Goal: Download file/media: Download file/media

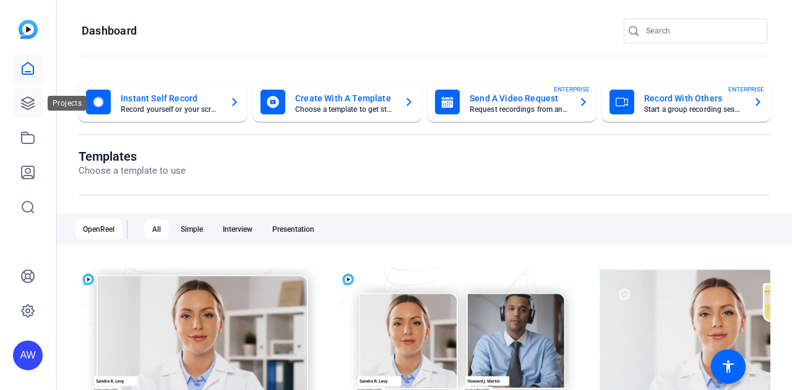
click at [32, 98] on icon at bounding box center [27, 103] width 15 height 15
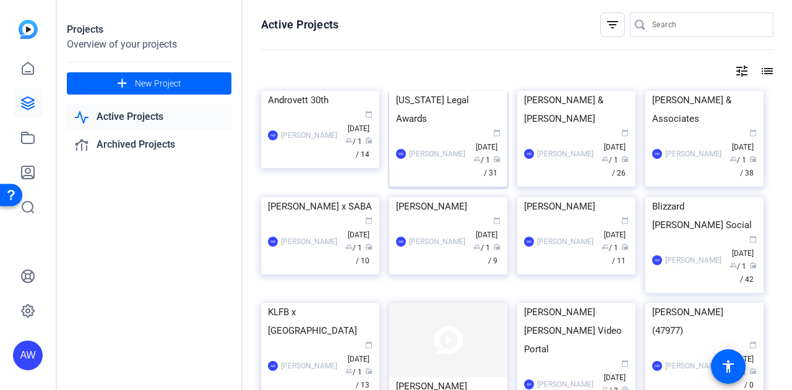
click at [456, 91] on img at bounding box center [448, 91] width 118 height 0
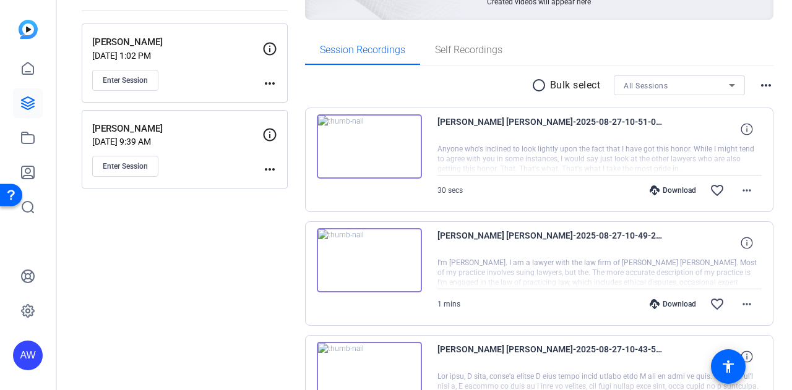
scroll to position [167, 0]
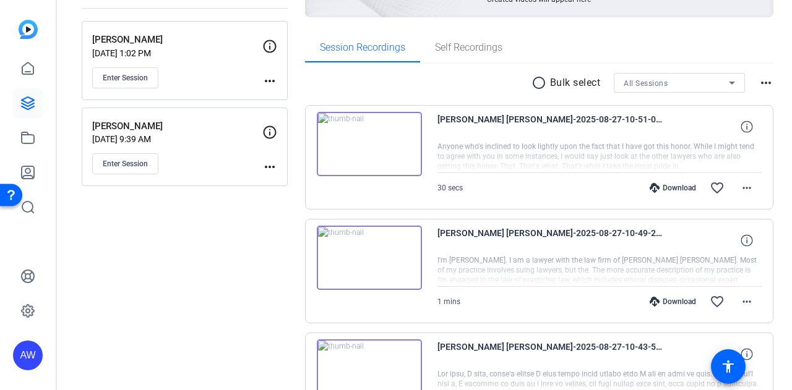
click at [674, 189] on div "Download" at bounding box center [672, 188] width 59 height 10
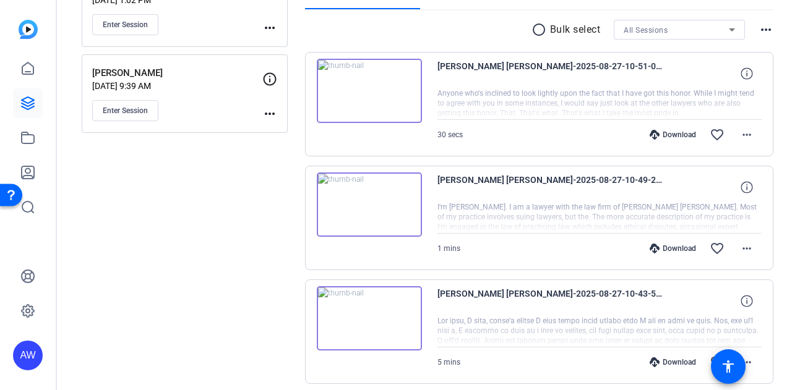
scroll to position [235, 0]
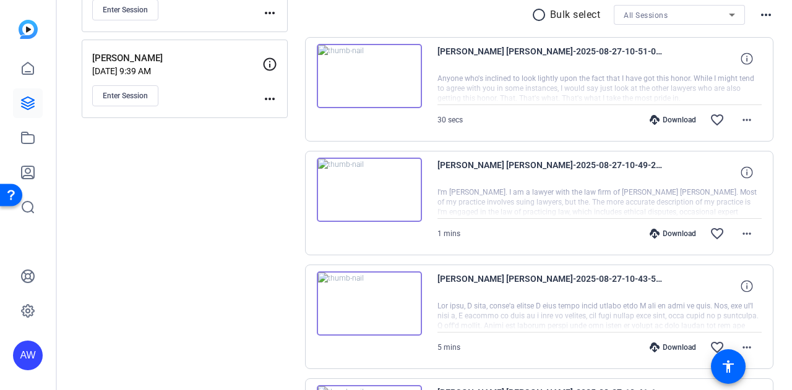
click at [665, 229] on div "Download" at bounding box center [672, 234] width 59 height 10
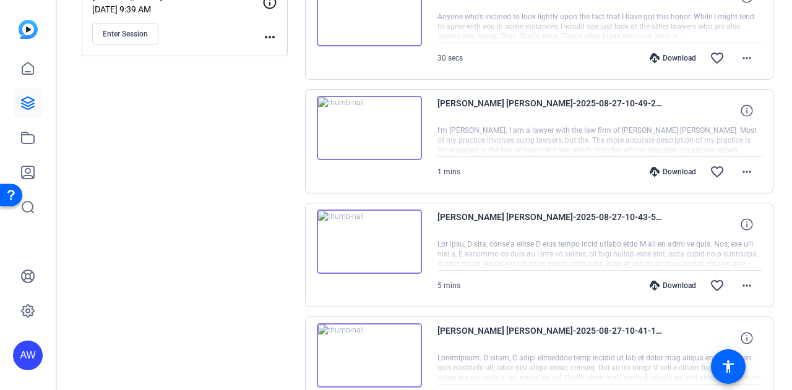
scroll to position [297, 0]
click at [662, 284] on div "Download" at bounding box center [672, 285] width 59 height 10
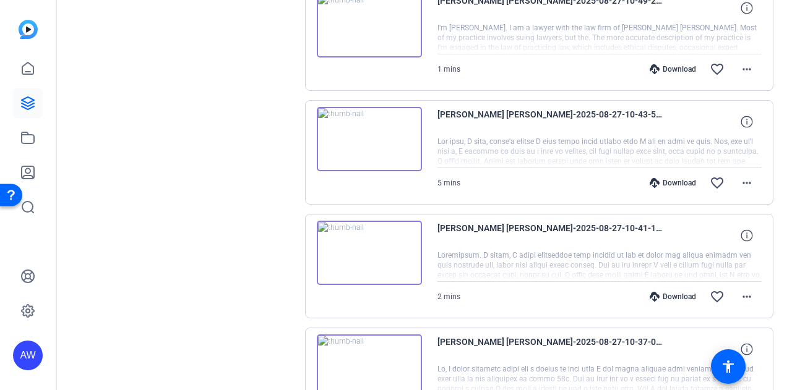
scroll to position [400, 0]
click at [666, 295] on div "Download" at bounding box center [672, 296] width 59 height 10
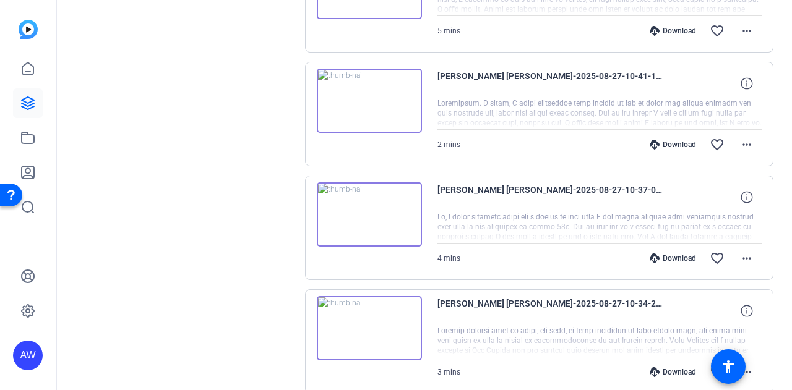
scroll to position [552, 0]
click at [674, 253] on div "Download" at bounding box center [672, 258] width 59 height 10
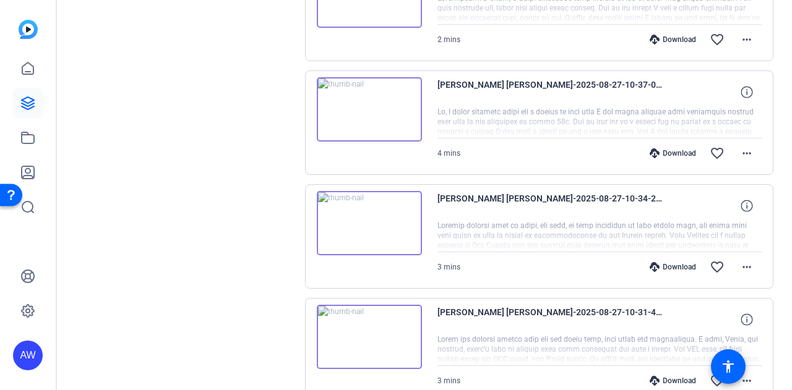
scroll to position [657, 0]
click at [664, 262] on div "Download" at bounding box center [672, 267] width 59 height 10
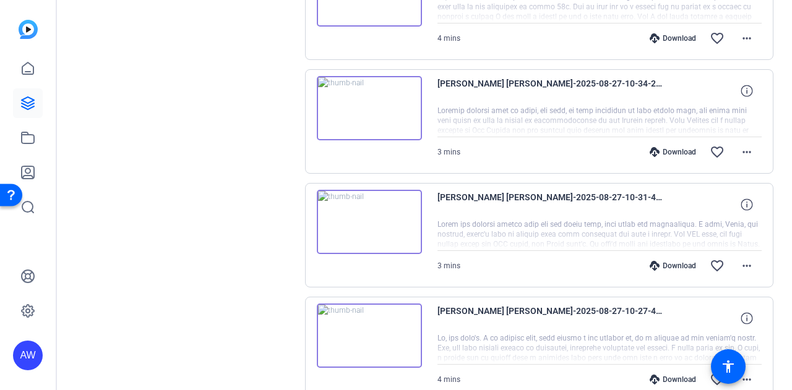
scroll to position [772, 0]
click at [670, 262] on div "Download" at bounding box center [672, 265] width 59 height 10
click at [661, 374] on div "Download" at bounding box center [672, 379] width 59 height 10
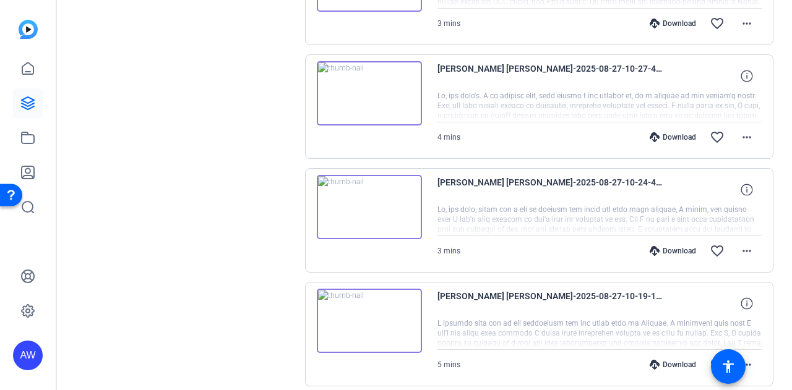
scroll to position [1017, 0]
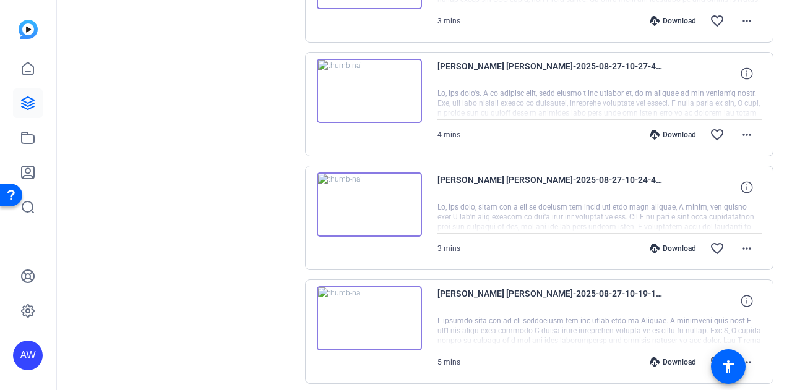
click at [674, 246] on div "Download" at bounding box center [672, 249] width 59 height 10
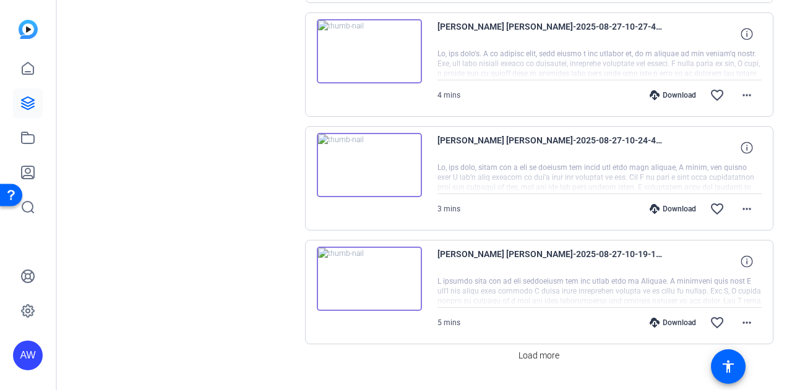
scroll to position [1081, 0]
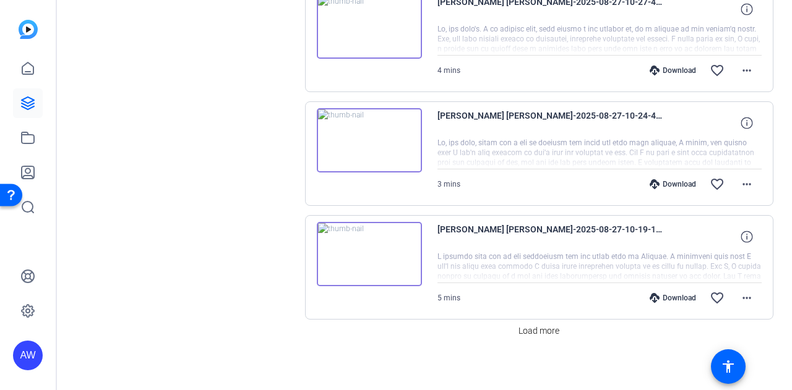
click at [677, 293] on div "Download" at bounding box center [672, 298] width 59 height 10
click at [549, 335] on span at bounding box center [538, 331] width 51 height 30
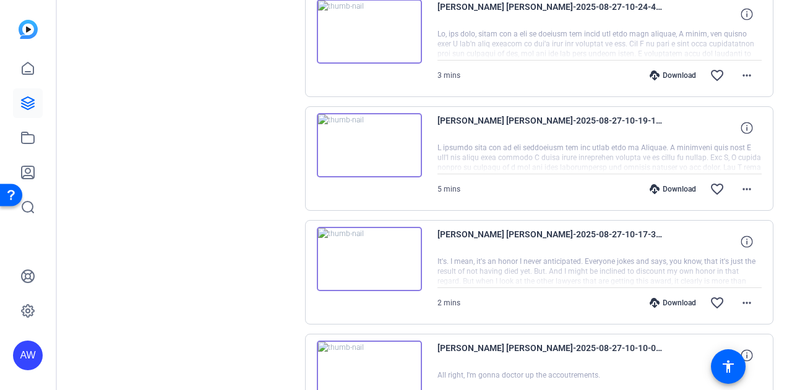
scroll to position [1223, 0]
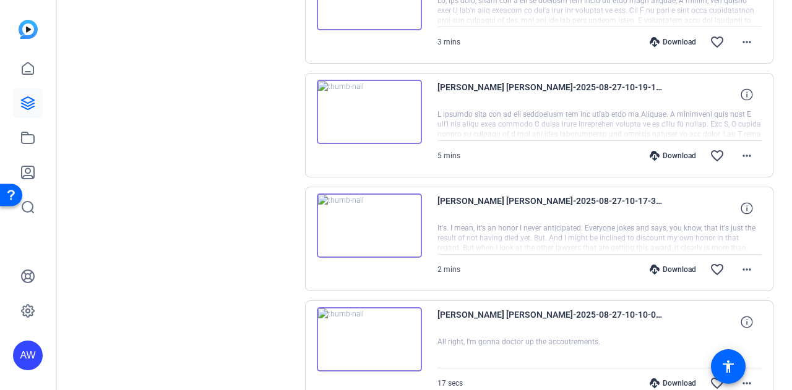
click at [669, 265] on div "Download" at bounding box center [672, 270] width 59 height 10
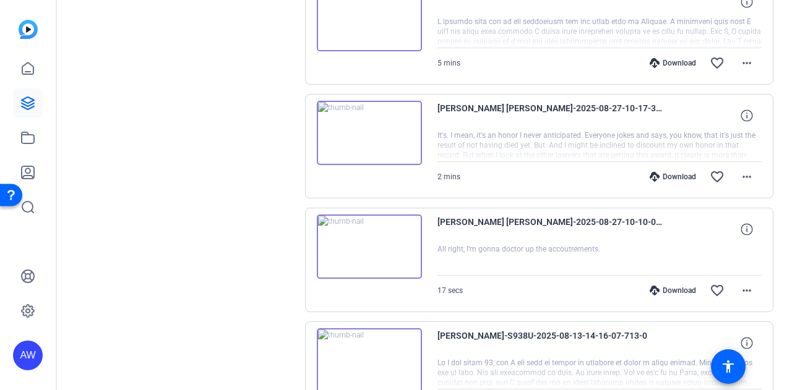
scroll to position [1317, 0]
click at [219, 278] on div "Sessions Scripts Sessions more_horiz [PERSON_NAME] [DATE] 1:02 PM Enter Session…" at bounding box center [185, 27] width 206 height 2511
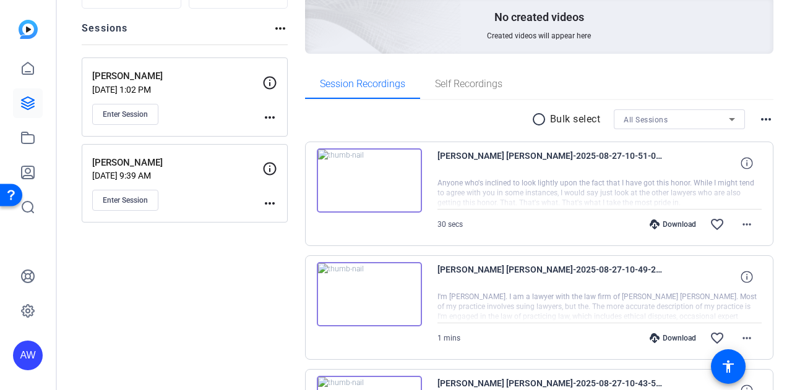
scroll to position [142, 0]
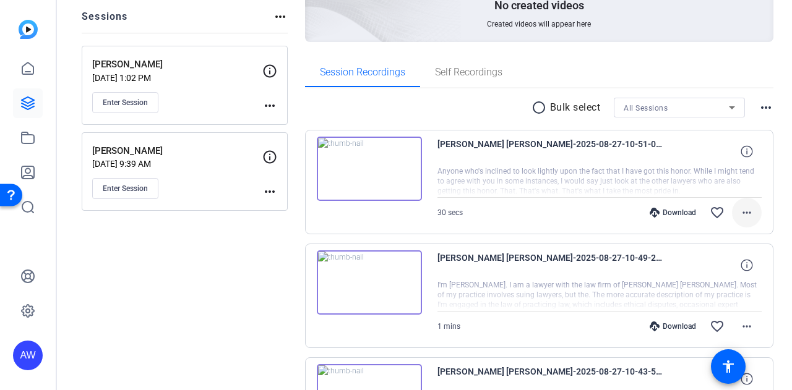
click at [739, 215] on mat-icon "more_horiz" at bounding box center [746, 212] width 15 height 15
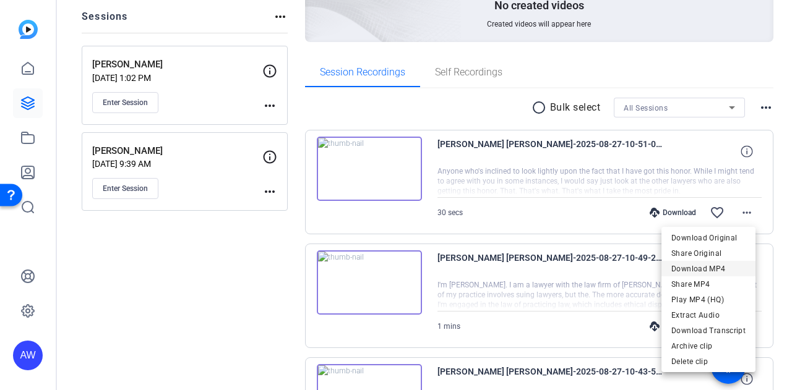
click at [724, 263] on span "Download MP4" at bounding box center [708, 269] width 74 height 15
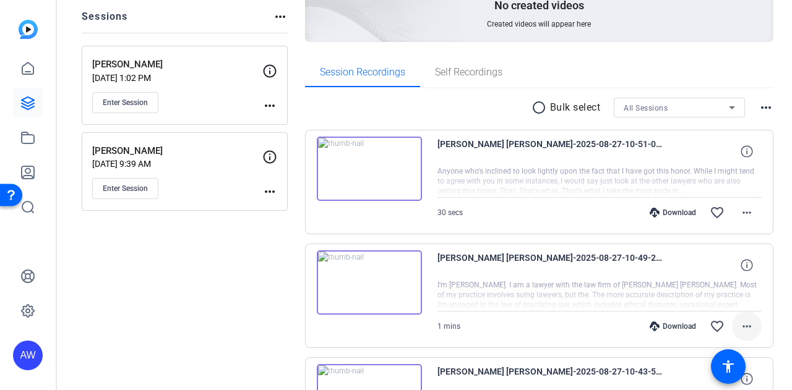
click at [743, 333] on span at bounding box center [747, 327] width 30 height 30
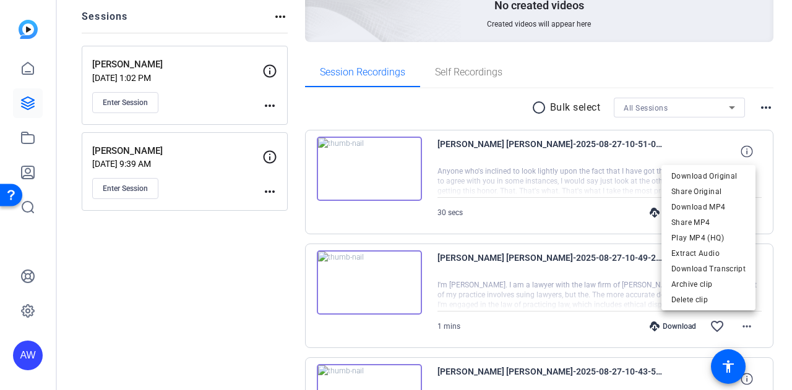
click at [780, 260] on div at bounding box center [396, 195] width 792 height 390
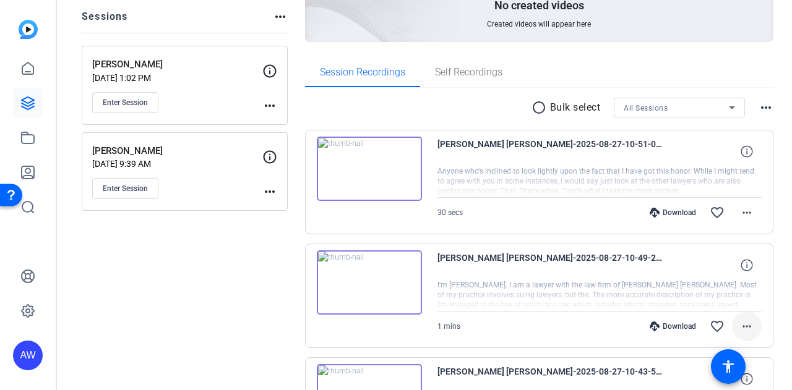
click at [739, 328] on mat-icon "more_horiz" at bounding box center [746, 326] width 15 height 15
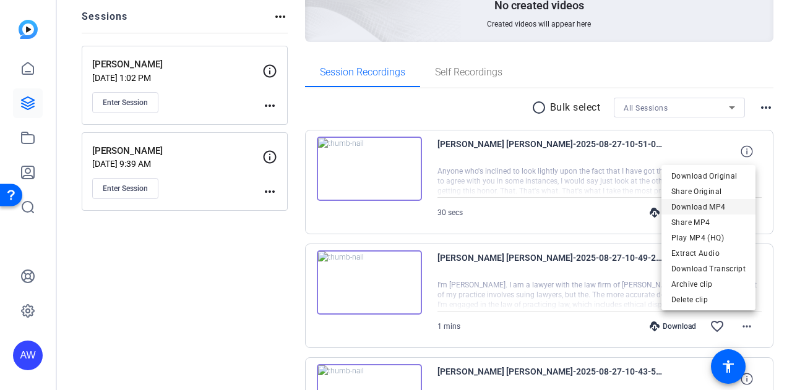
click at [721, 210] on span "Download MP4" at bounding box center [708, 207] width 74 height 15
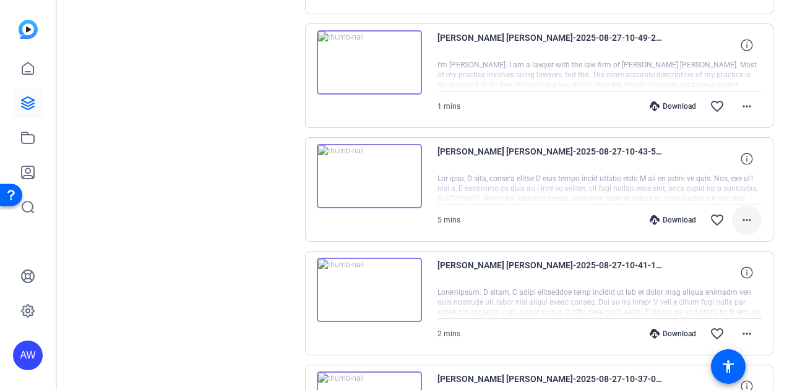
scroll to position [367, 0]
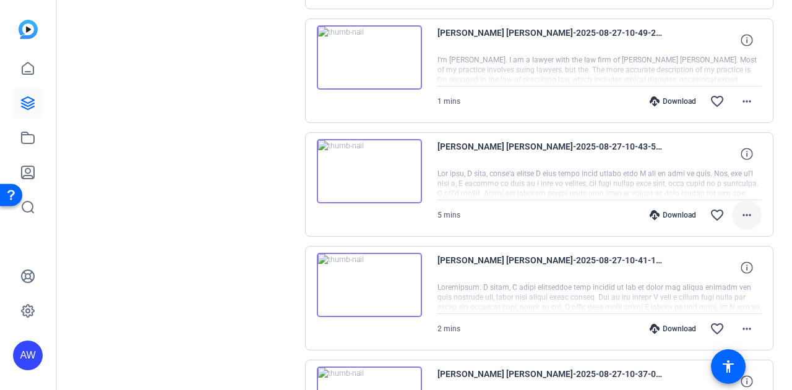
click at [739, 216] on mat-icon "more_horiz" at bounding box center [746, 215] width 15 height 15
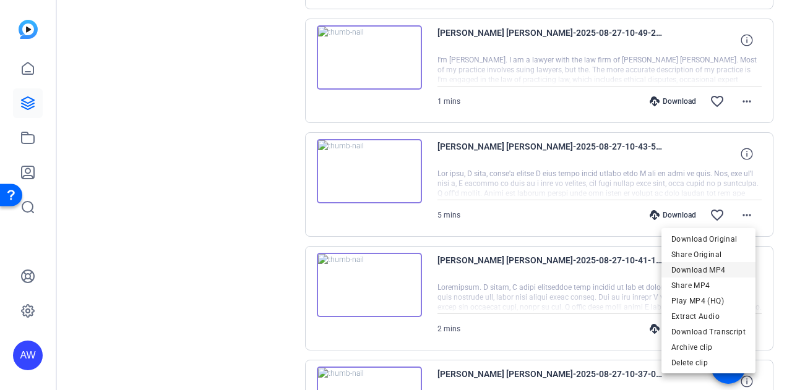
click at [704, 273] on span "Download MP4" at bounding box center [708, 270] width 74 height 15
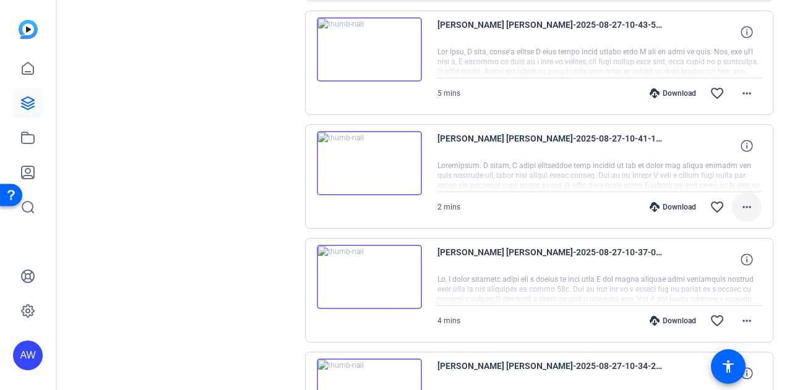
scroll to position [492, 0]
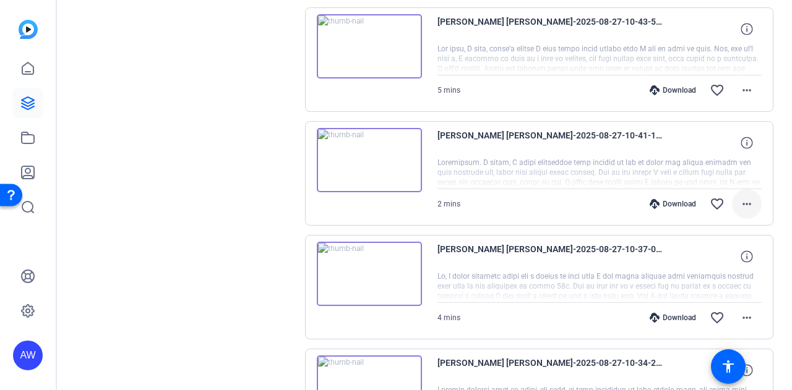
click at [739, 206] on mat-icon "more_horiz" at bounding box center [746, 204] width 15 height 15
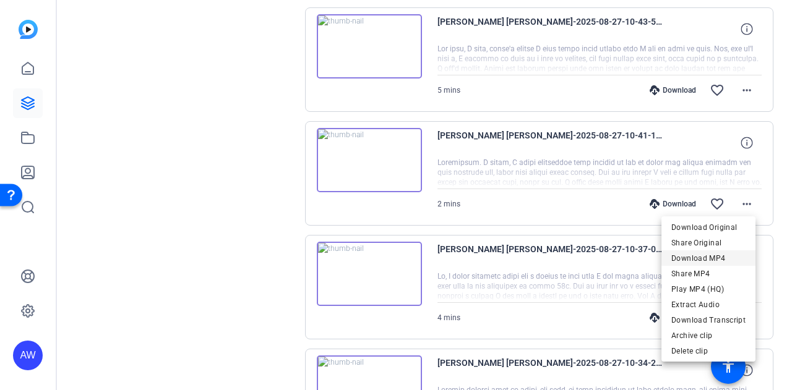
click at [720, 251] on span "Download MP4" at bounding box center [708, 258] width 74 height 15
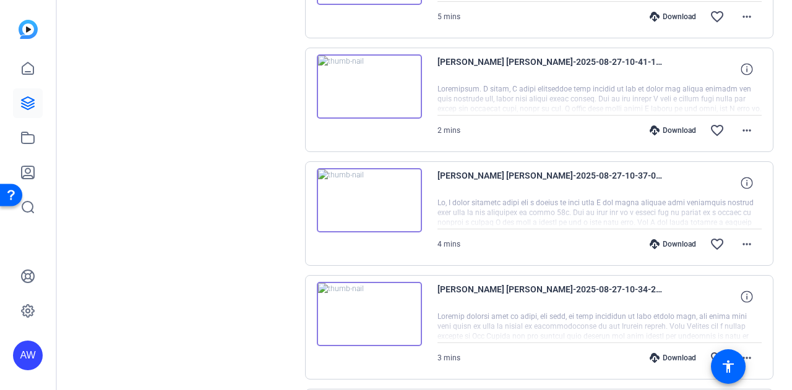
scroll to position [571, 0]
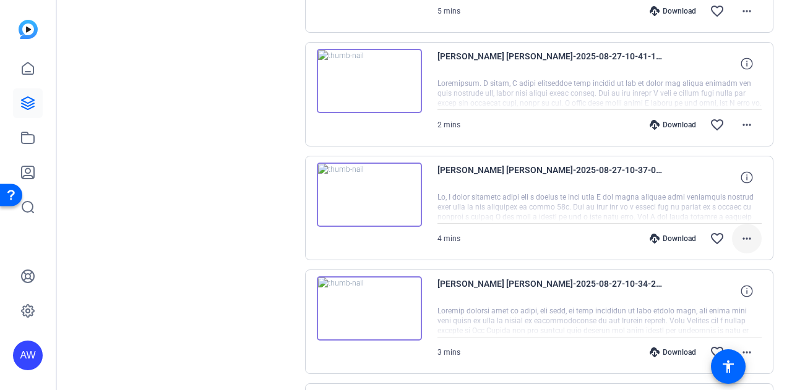
click at [740, 238] on mat-icon "more_horiz" at bounding box center [746, 238] width 15 height 15
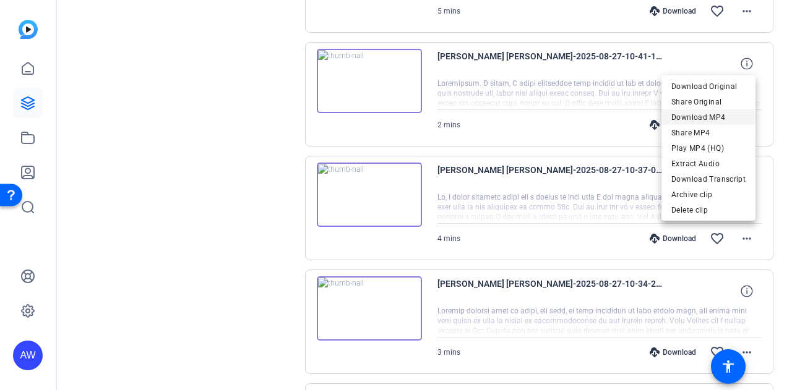
click at [708, 115] on span "Download MP4" at bounding box center [708, 117] width 74 height 15
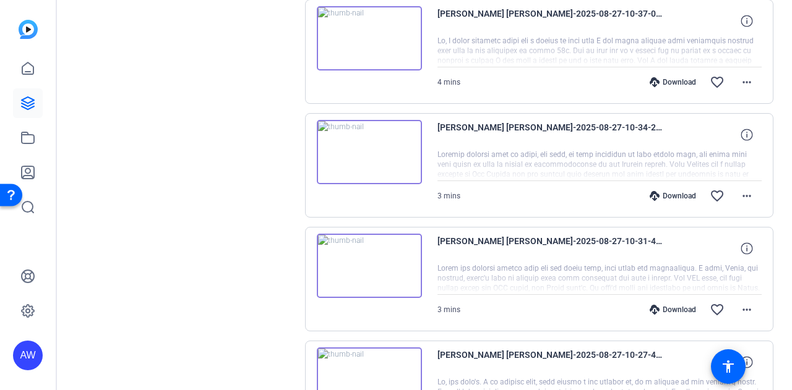
scroll to position [733, 0]
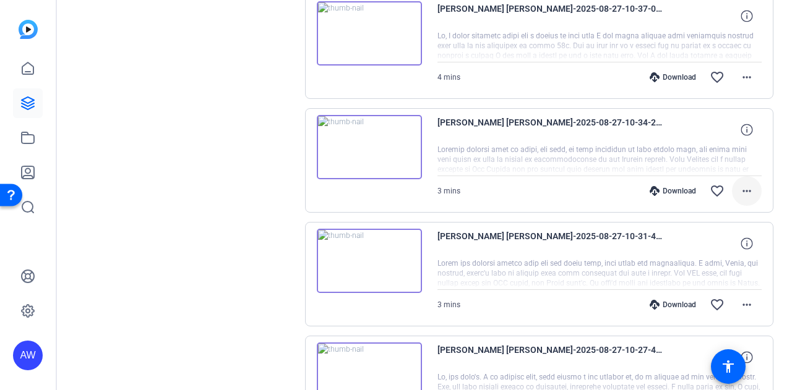
click at [745, 189] on mat-icon "more_horiz" at bounding box center [746, 191] width 15 height 15
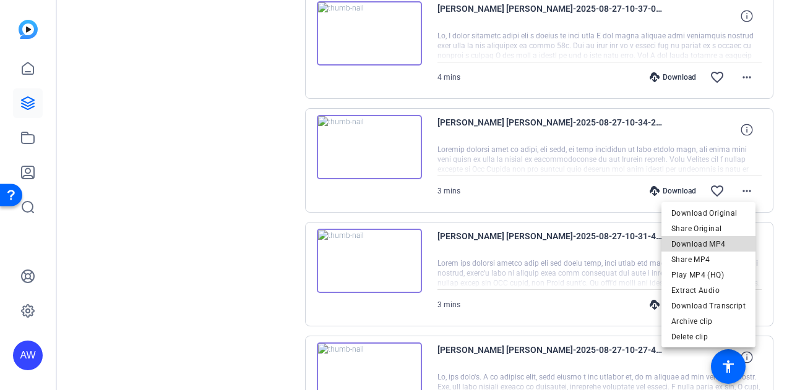
click at [719, 243] on span "Download MP4" at bounding box center [708, 243] width 74 height 15
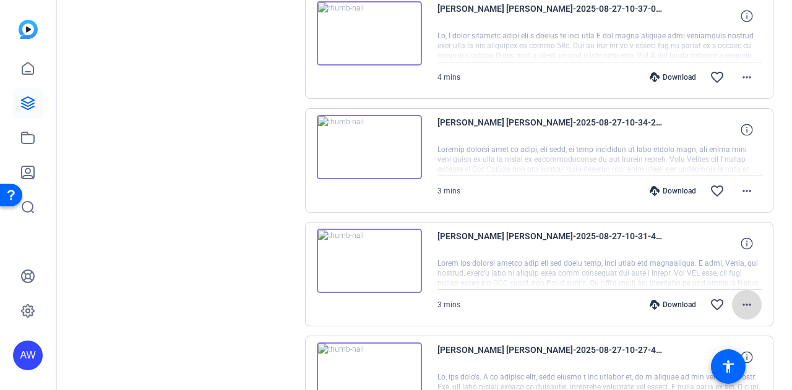
click at [743, 297] on mat-icon "more_horiz" at bounding box center [746, 304] width 15 height 15
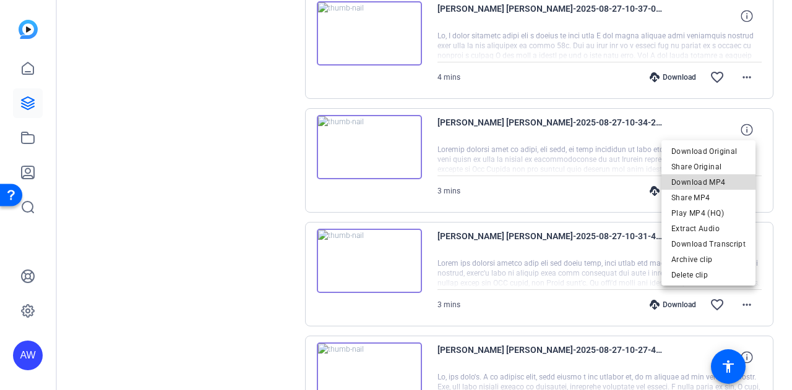
click at [722, 179] on span "Download MP4" at bounding box center [708, 181] width 74 height 15
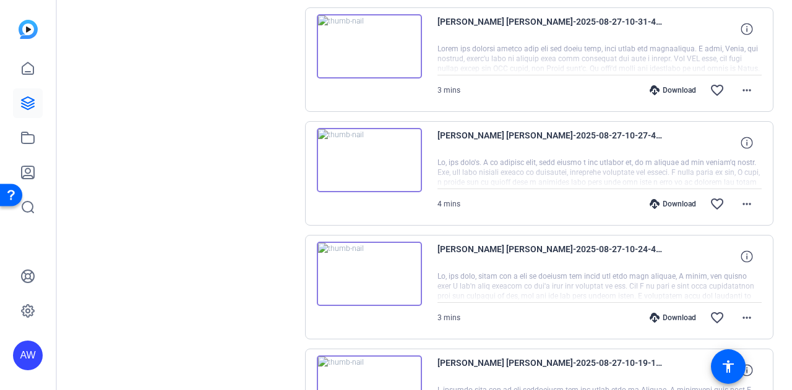
scroll to position [948, 0]
click at [740, 203] on mat-icon "more_horiz" at bounding box center [746, 203] width 15 height 15
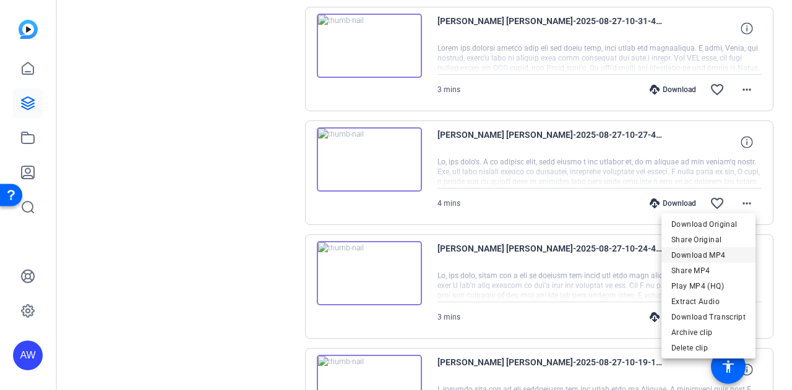
click at [716, 255] on span "Download MP4" at bounding box center [708, 254] width 74 height 15
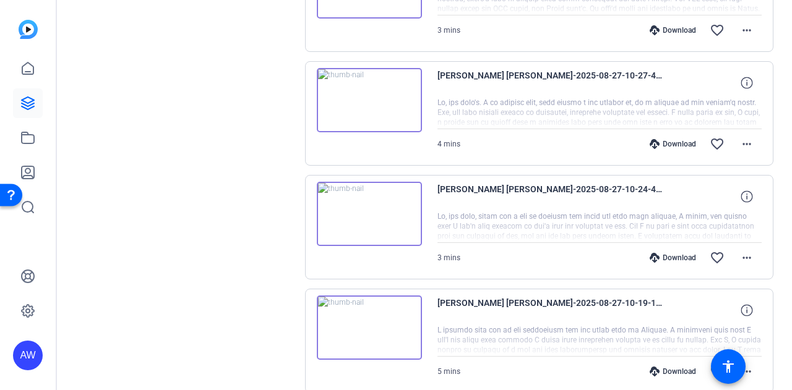
scroll to position [1041, 0]
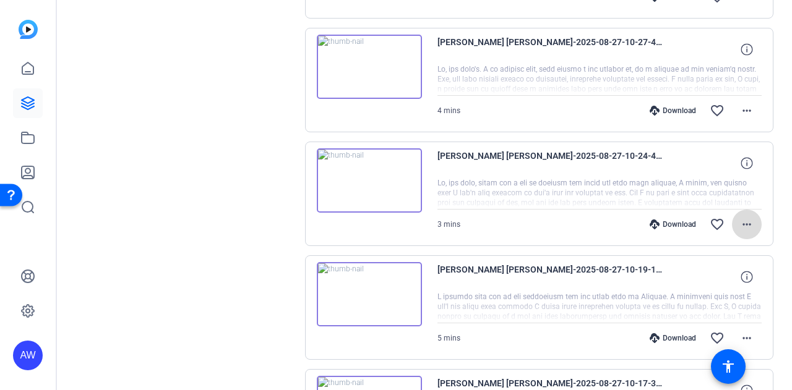
click at [745, 220] on mat-icon "more_horiz" at bounding box center [746, 224] width 15 height 15
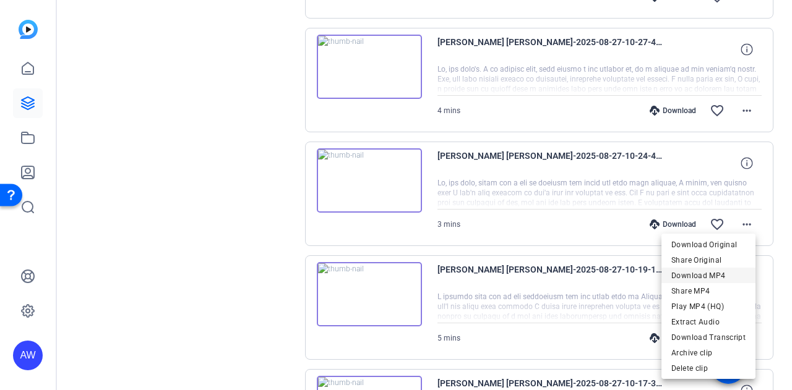
click at [721, 272] on span "Download MP4" at bounding box center [708, 275] width 74 height 15
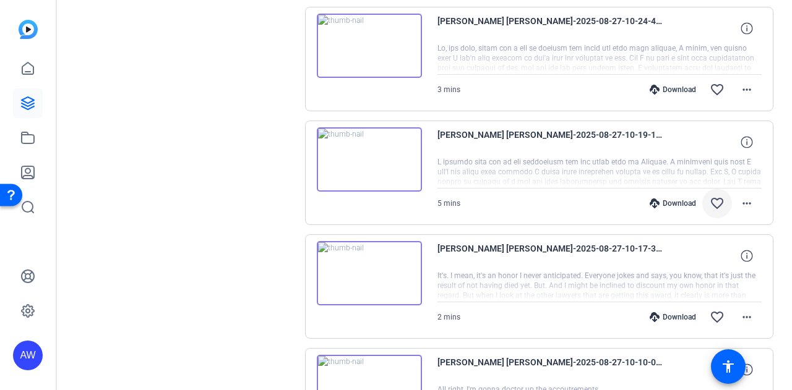
scroll to position [1178, 0]
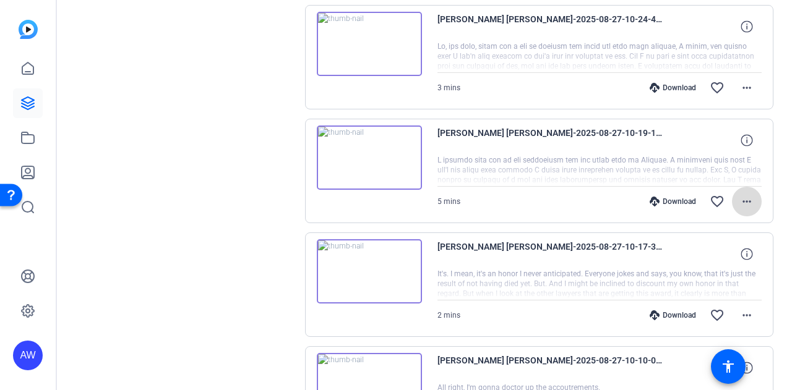
click at [743, 195] on mat-icon "more_horiz" at bounding box center [746, 201] width 15 height 15
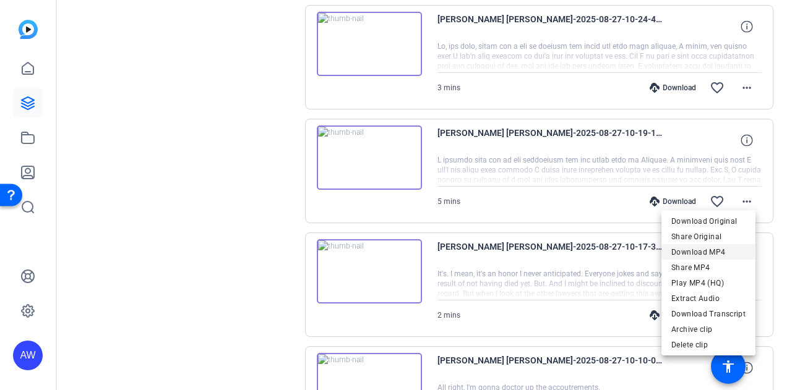
click at [714, 250] on span "Download MP4" at bounding box center [708, 252] width 74 height 15
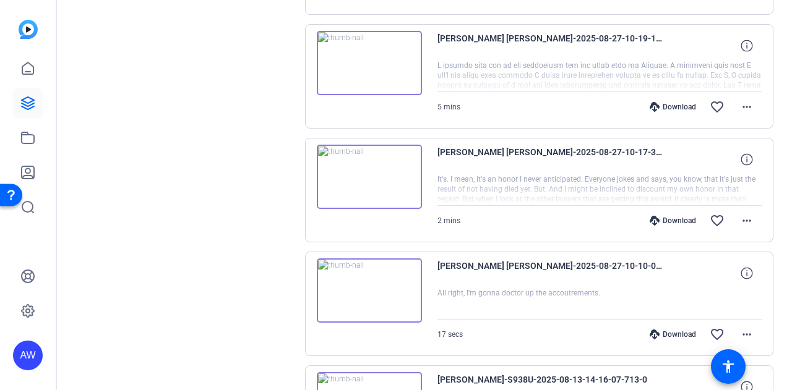
scroll to position [1275, 0]
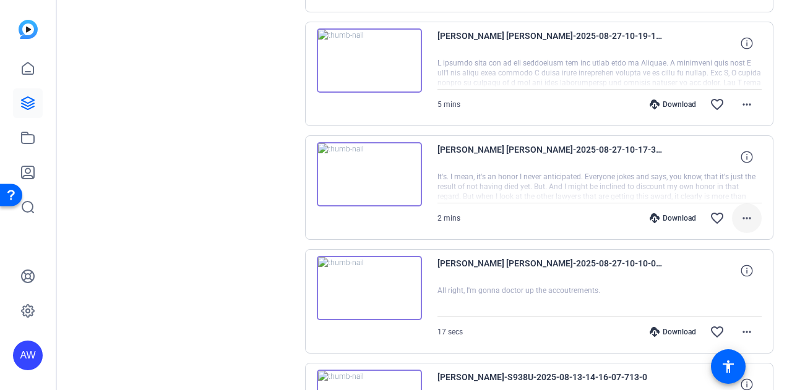
click at [739, 211] on mat-icon "more_horiz" at bounding box center [746, 218] width 15 height 15
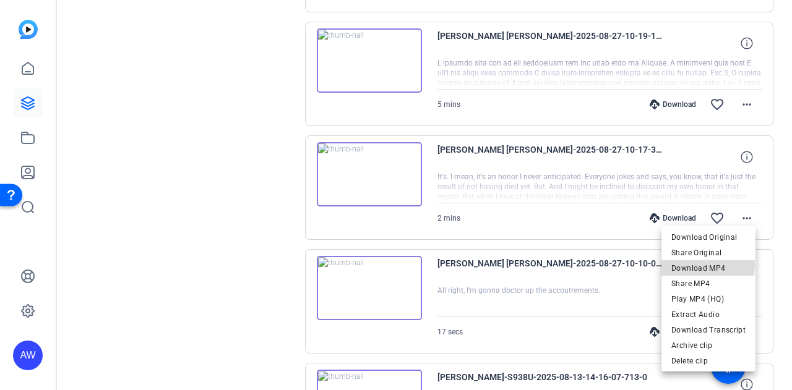
click at [706, 264] on span "Download MP4" at bounding box center [708, 267] width 74 height 15
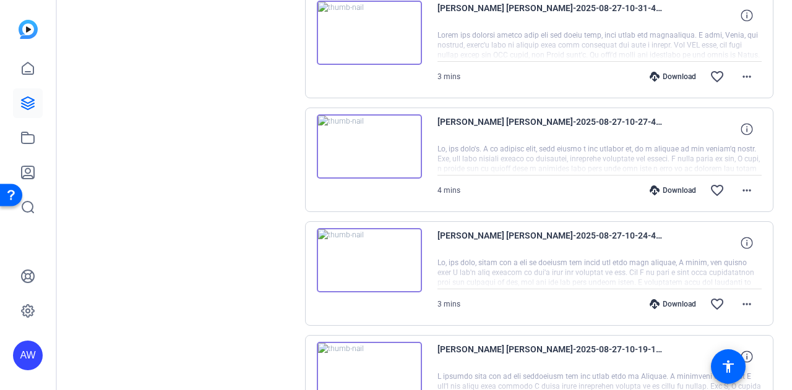
scroll to position [959, 0]
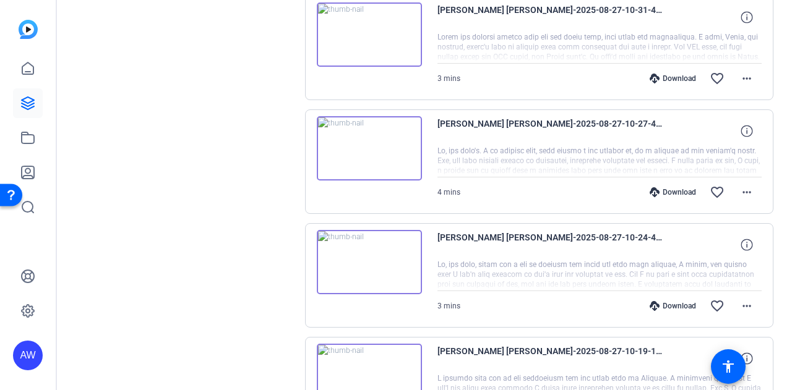
click at [188, 291] on div "Sessions Scripts Sessions more_horiz [PERSON_NAME] [DATE] 1:02 PM Enter Session…" at bounding box center [185, 385] width 206 height 2511
click at [279, 215] on div "Sessions Scripts Sessions more_horiz [PERSON_NAME] [DATE] 1:02 PM Enter Session…" at bounding box center [185, 385] width 206 height 2511
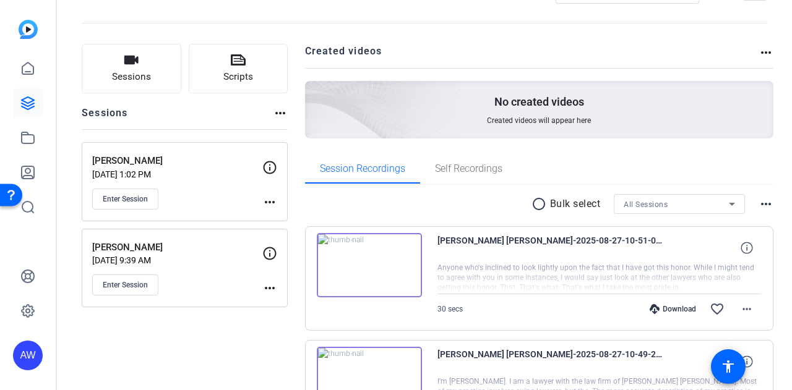
scroll to position [0, 0]
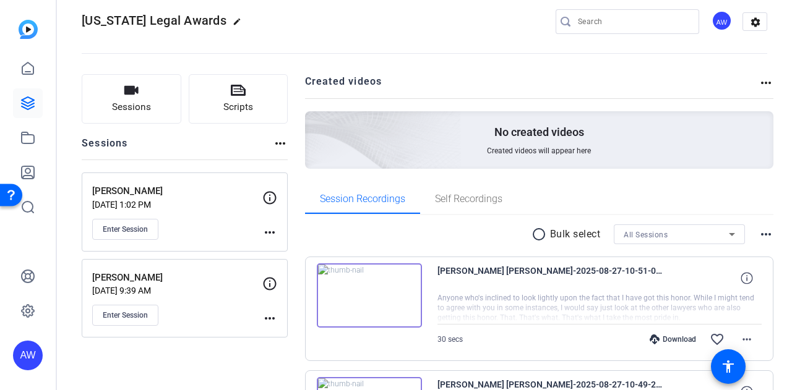
scroll to position [19, 0]
